Goal: Transaction & Acquisition: Purchase product/service

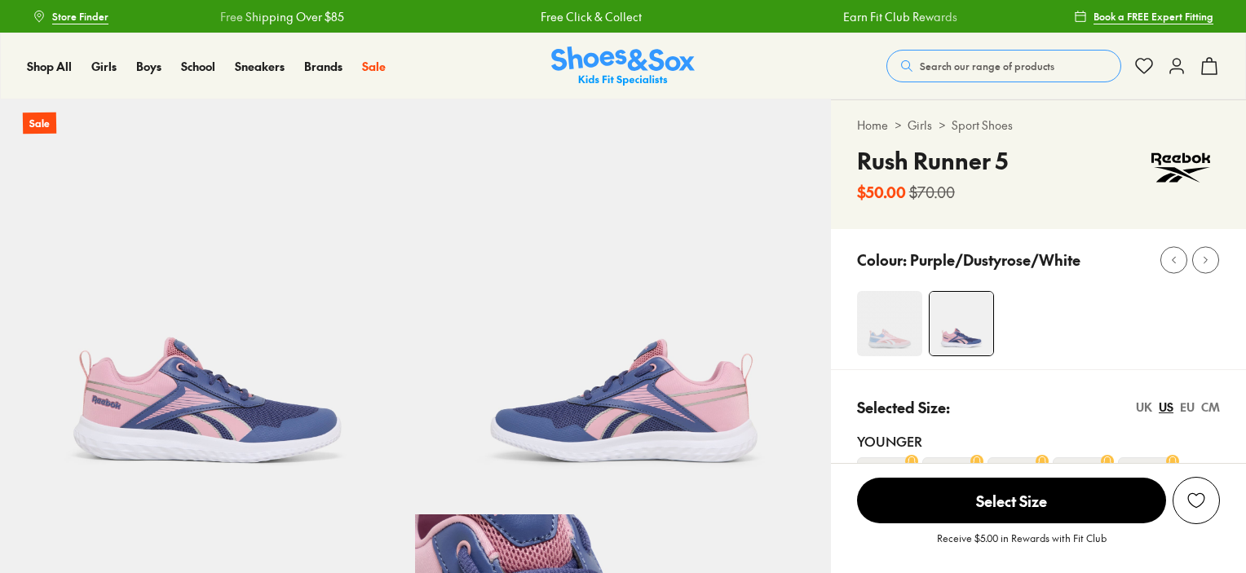
select select "*"
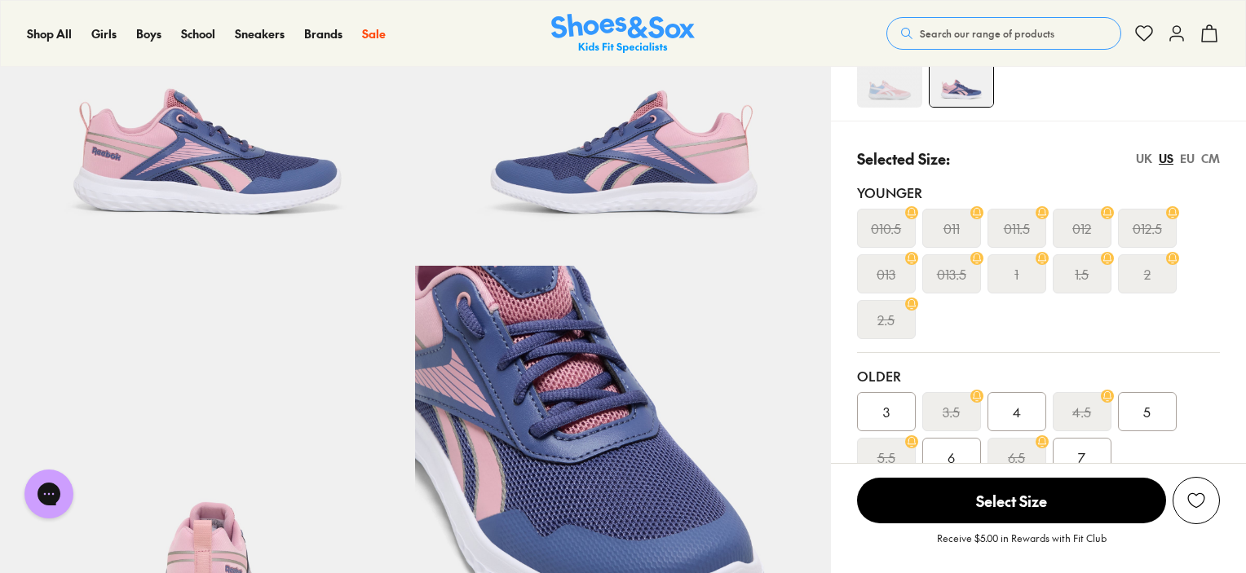
drag, startPoint x: 1252, startPoint y: 81, endPoint x: 1245, endPoint y: 160, distance: 79.5
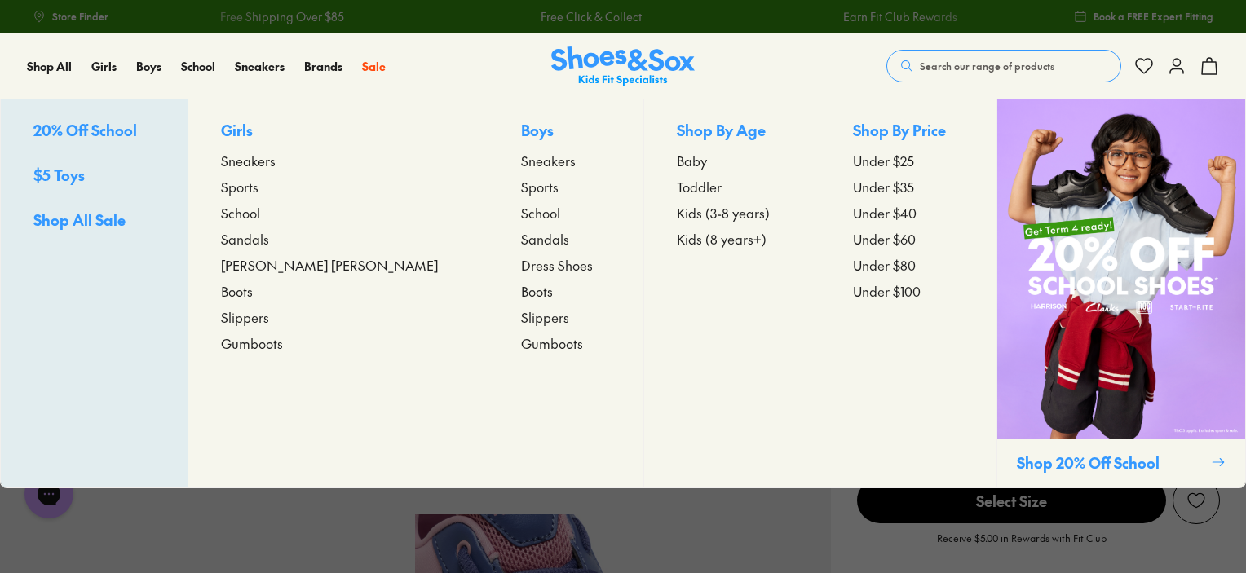
click at [276, 161] on span "Sneakers" at bounding box center [248, 161] width 55 height 20
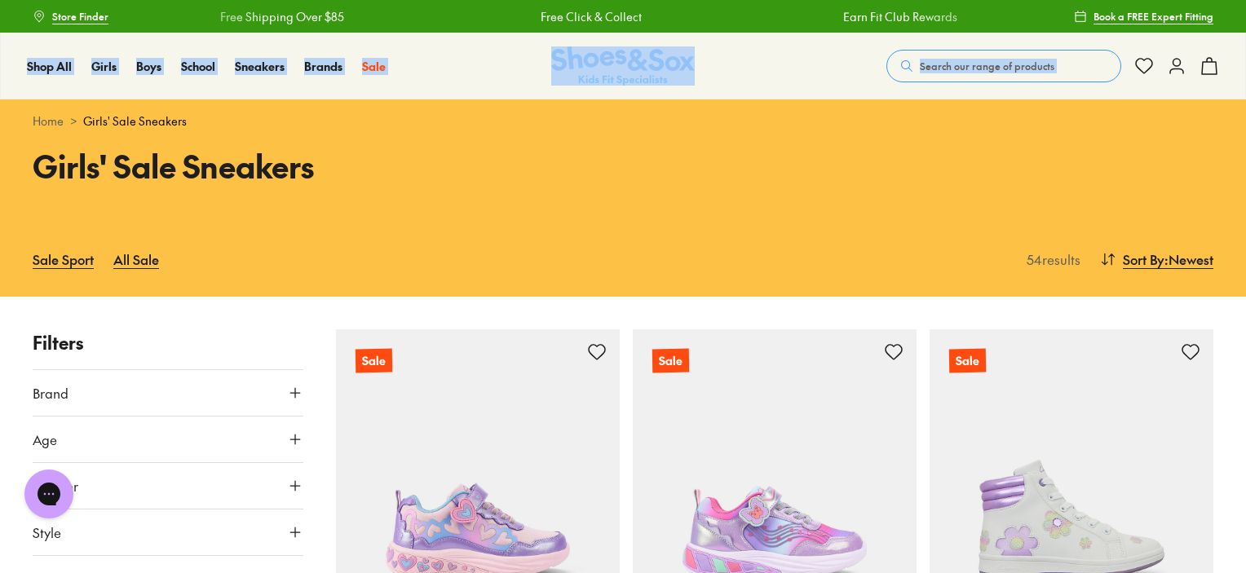
drag, startPoint x: 1243, startPoint y: 27, endPoint x: 1252, endPoint y: 45, distance: 20.1
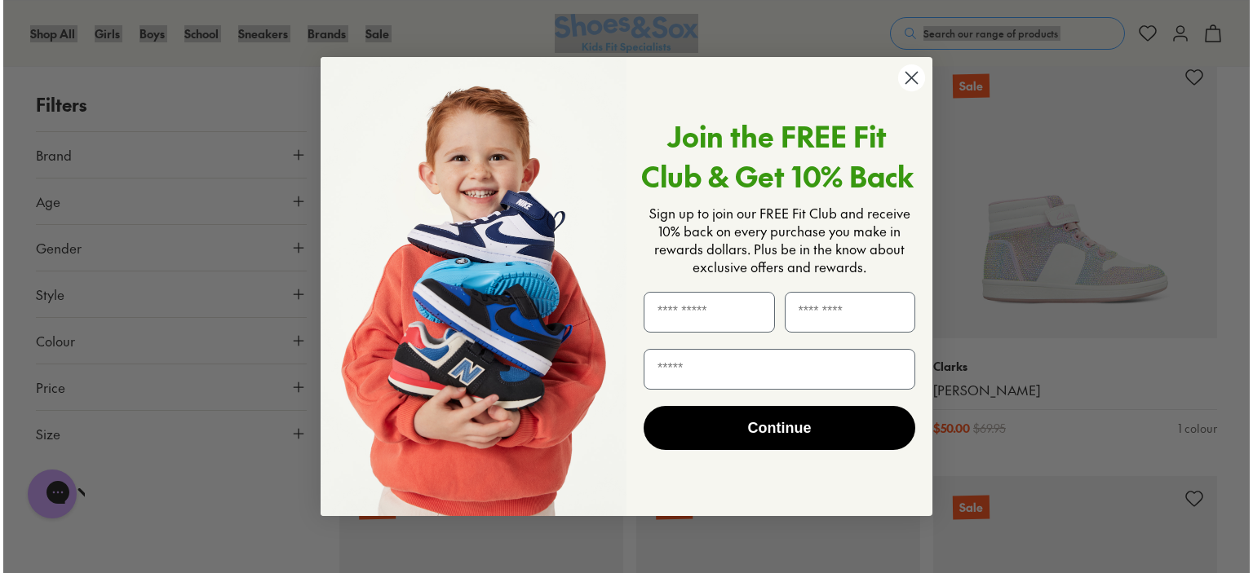
scroll to position [1545, 0]
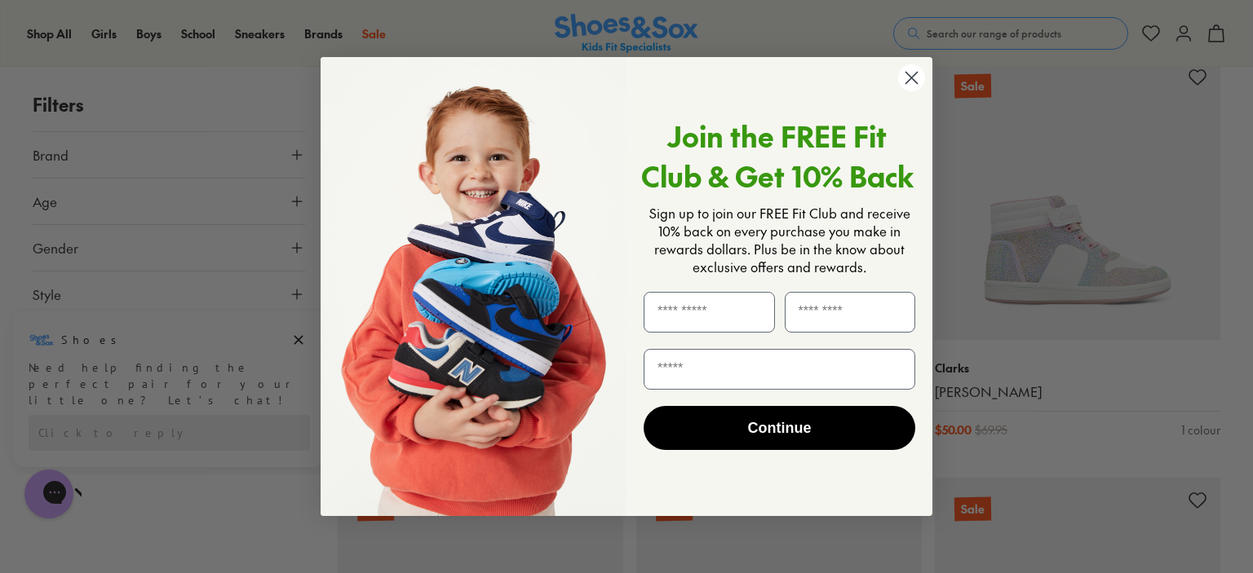
drag, startPoint x: 1252, startPoint y: 33, endPoint x: 1250, endPoint y: 201, distance: 168.0
click at [910, 79] on icon "Close dialog" at bounding box center [911, 78] width 11 height 11
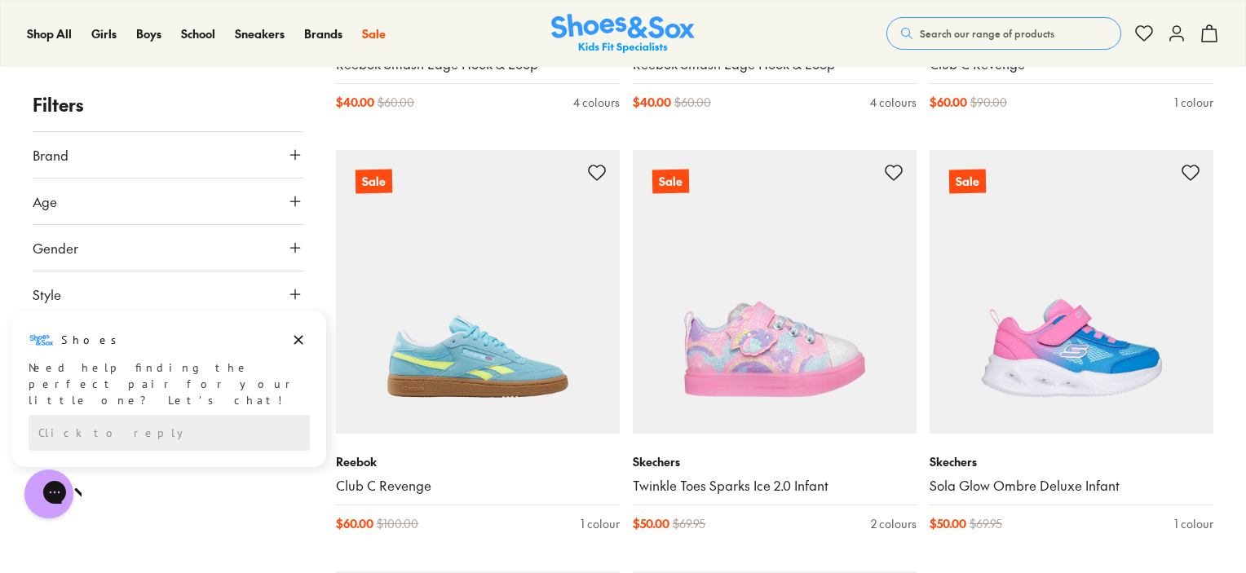
scroll to position [3987, 0]
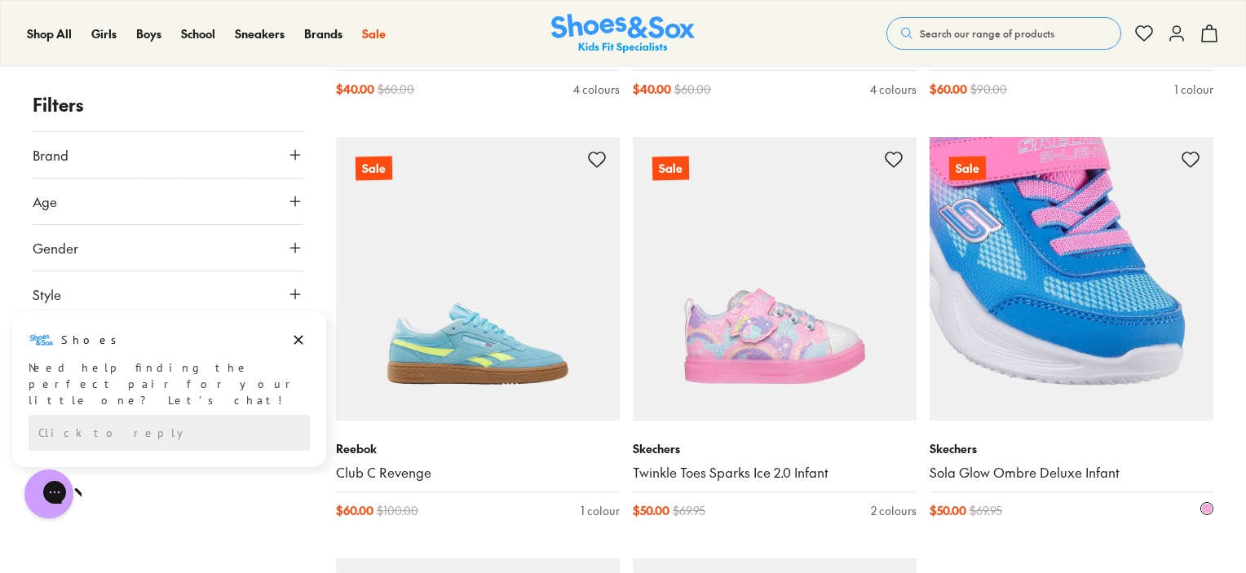
click at [1083, 356] on img at bounding box center [1072, 279] width 284 height 284
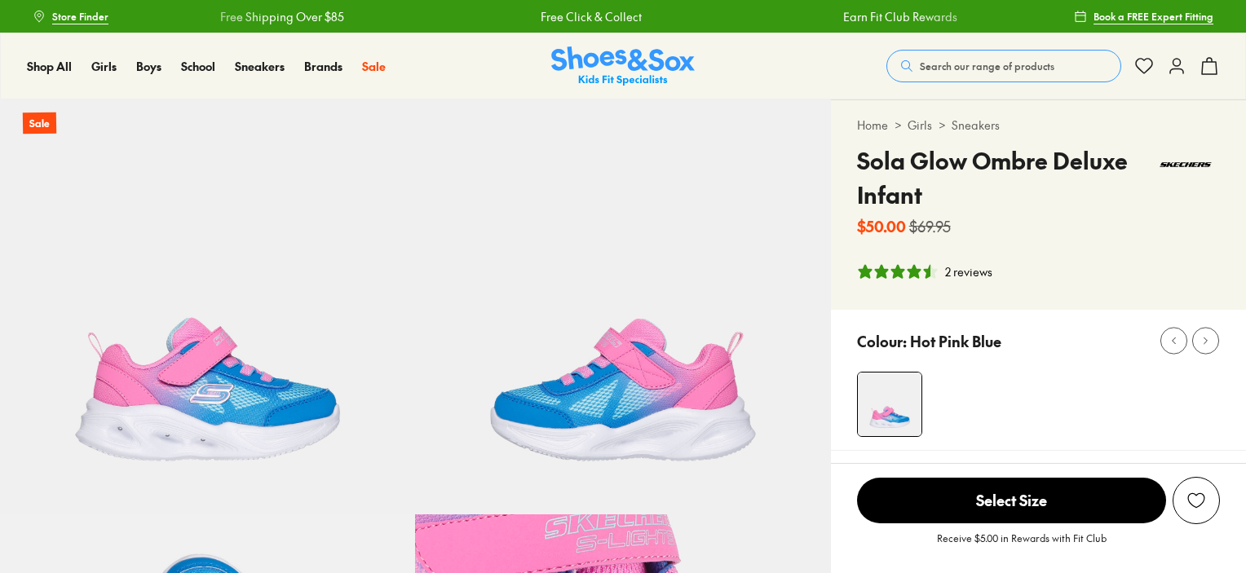
scroll to position [388, 0]
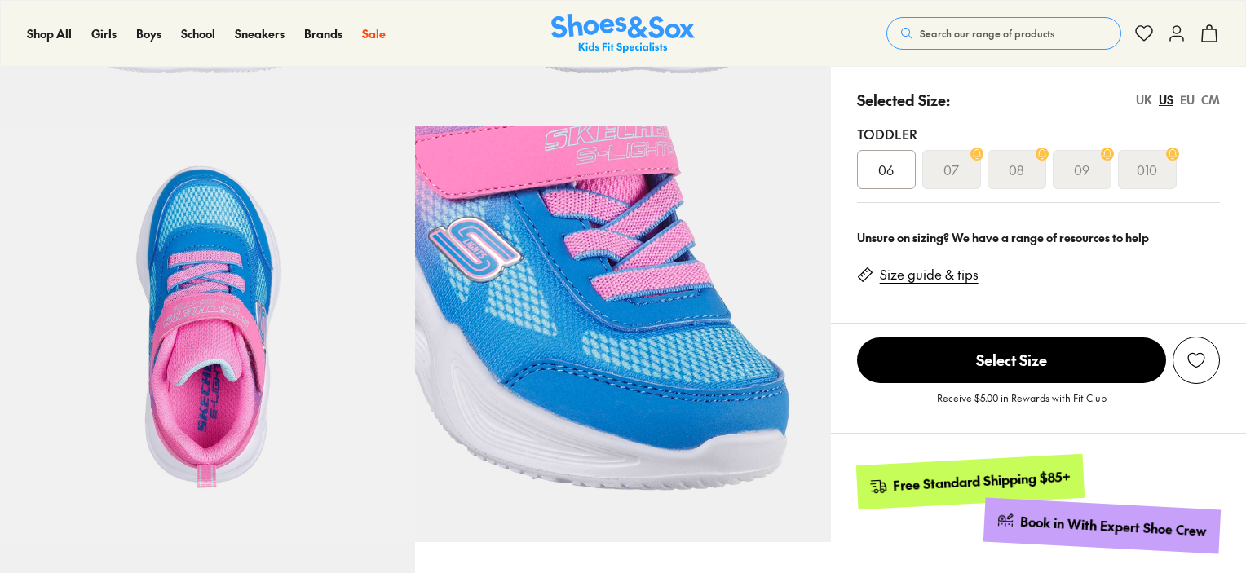
select select "*"
drag, startPoint x: 1252, startPoint y: 87, endPoint x: 1240, endPoint y: 182, distance: 95.4
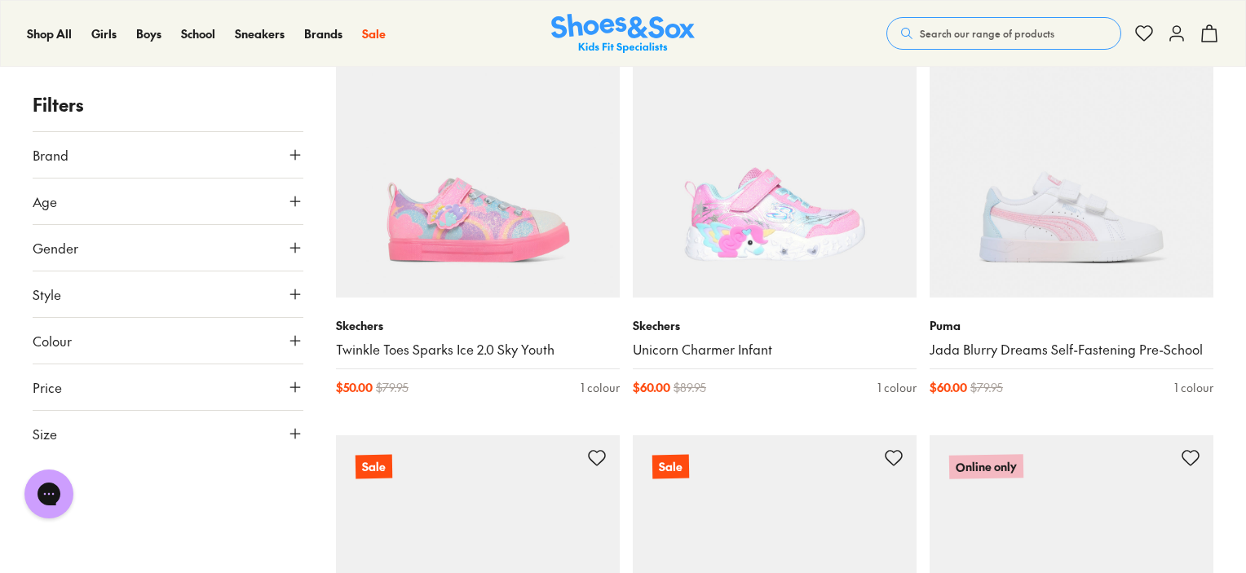
drag, startPoint x: 1246, startPoint y: 317, endPoint x: 1248, endPoint y: 332, distance: 14.9
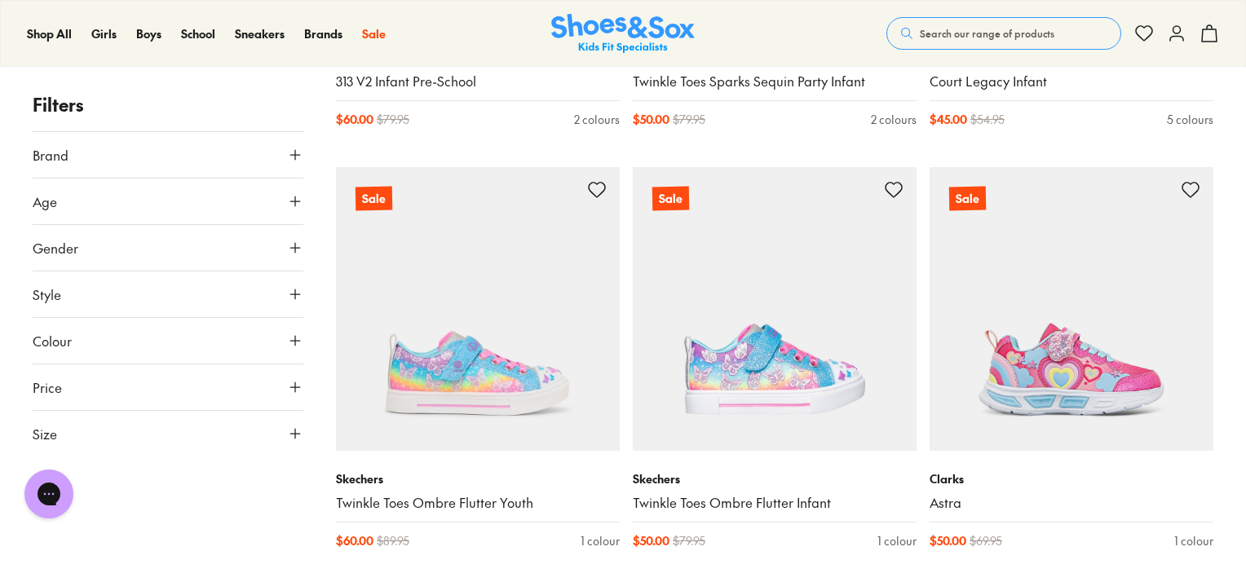
scroll to position [6206, 0]
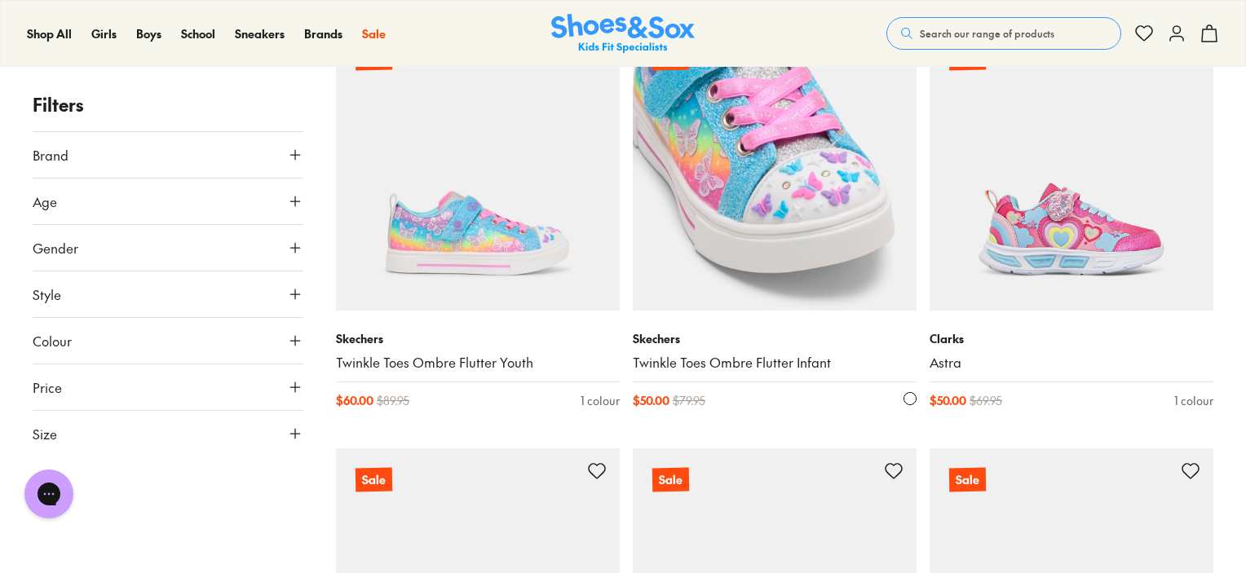
click at [825, 250] on img at bounding box center [775, 169] width 284 height 284
